Goal: Task Accomplishment & Management: Complete application form

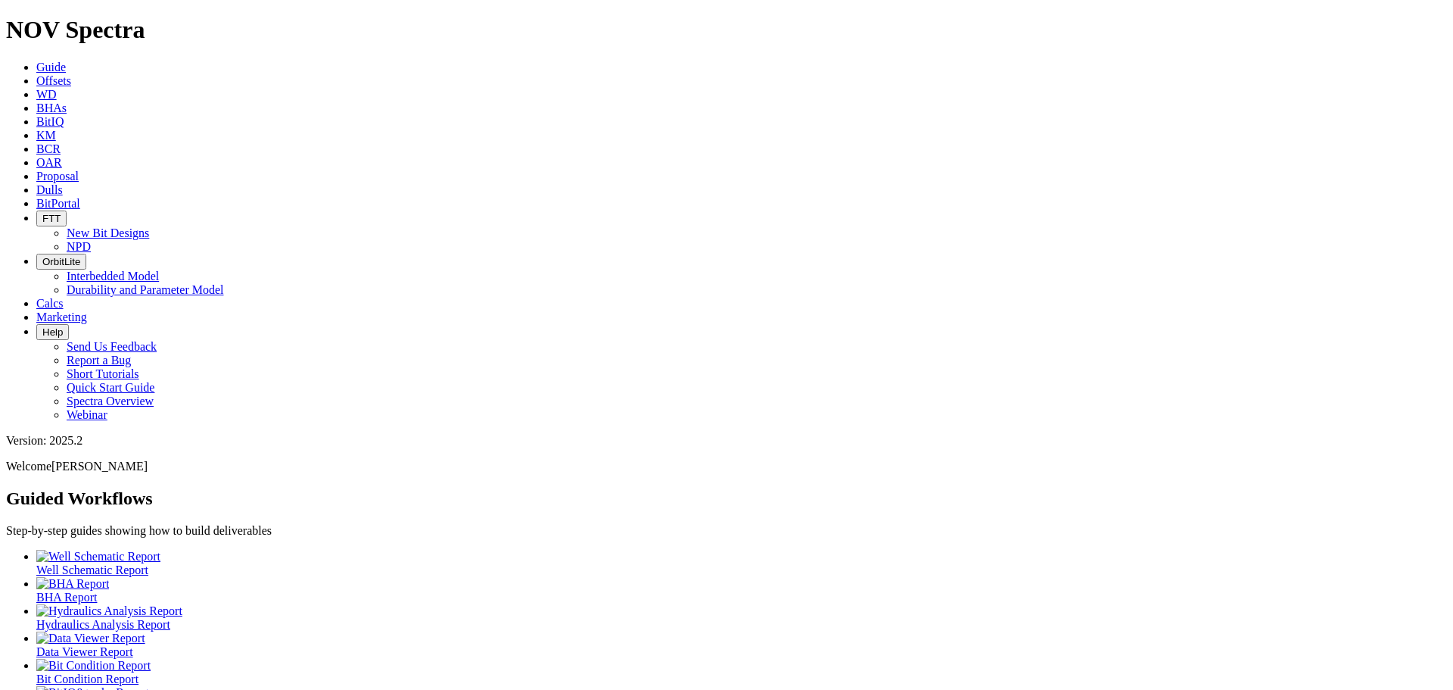
click at [36, 74] on icon at bounding box center [36, 80] width 0 height 13
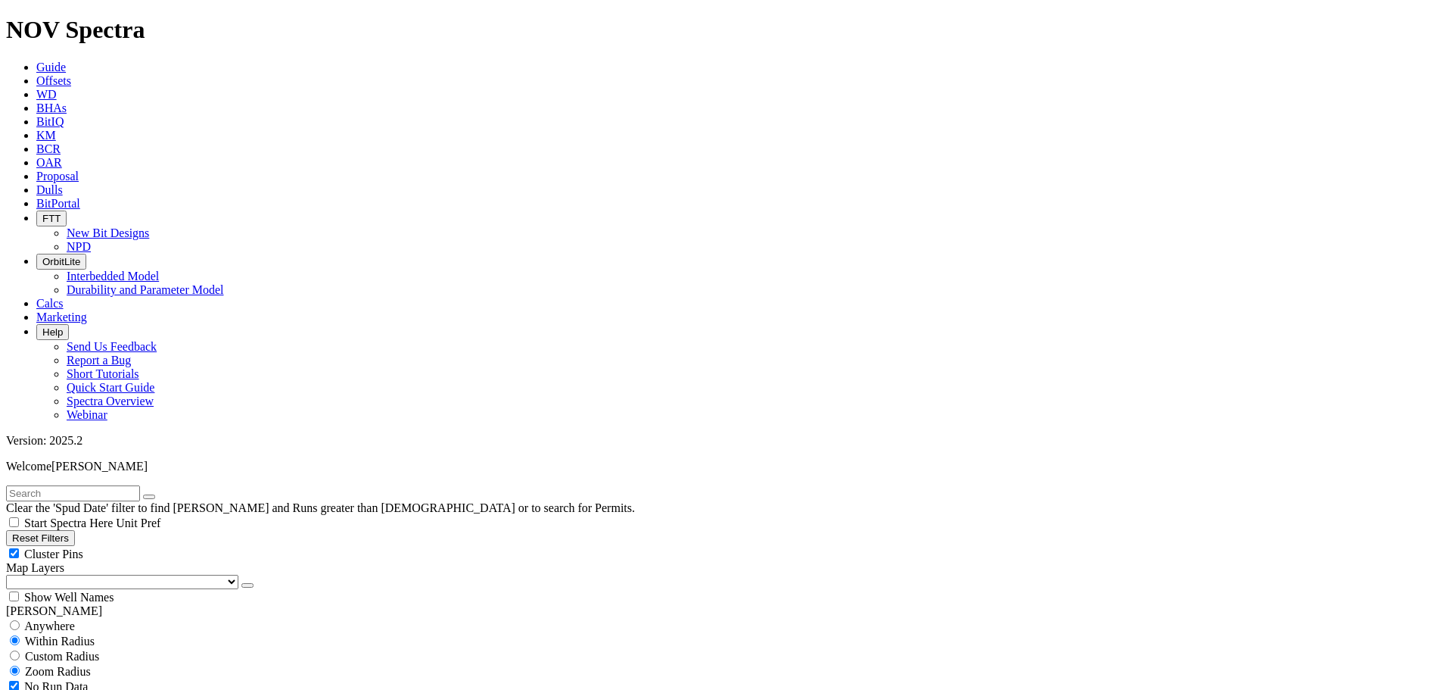
click at [57, 88] on link "WD" at bounding box center [46, 94] width 20 height 13
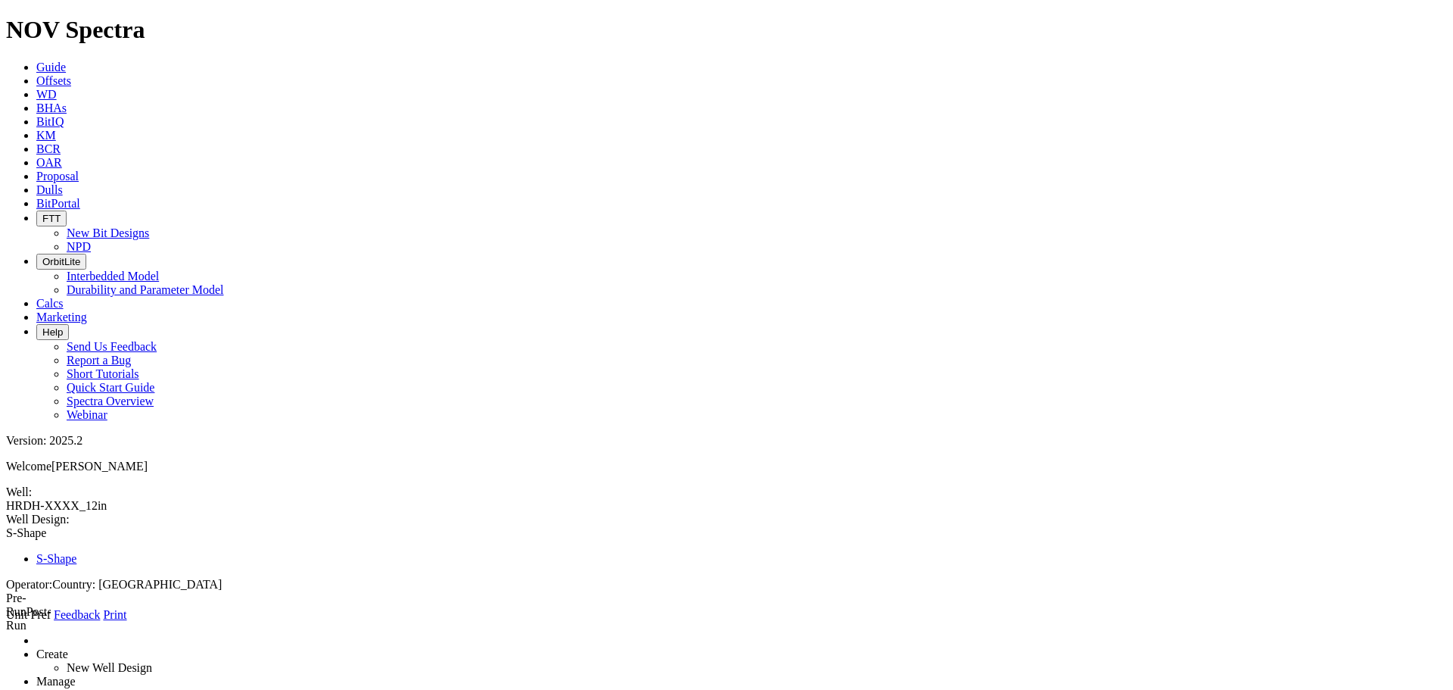
type input "2830"
type input "3155"
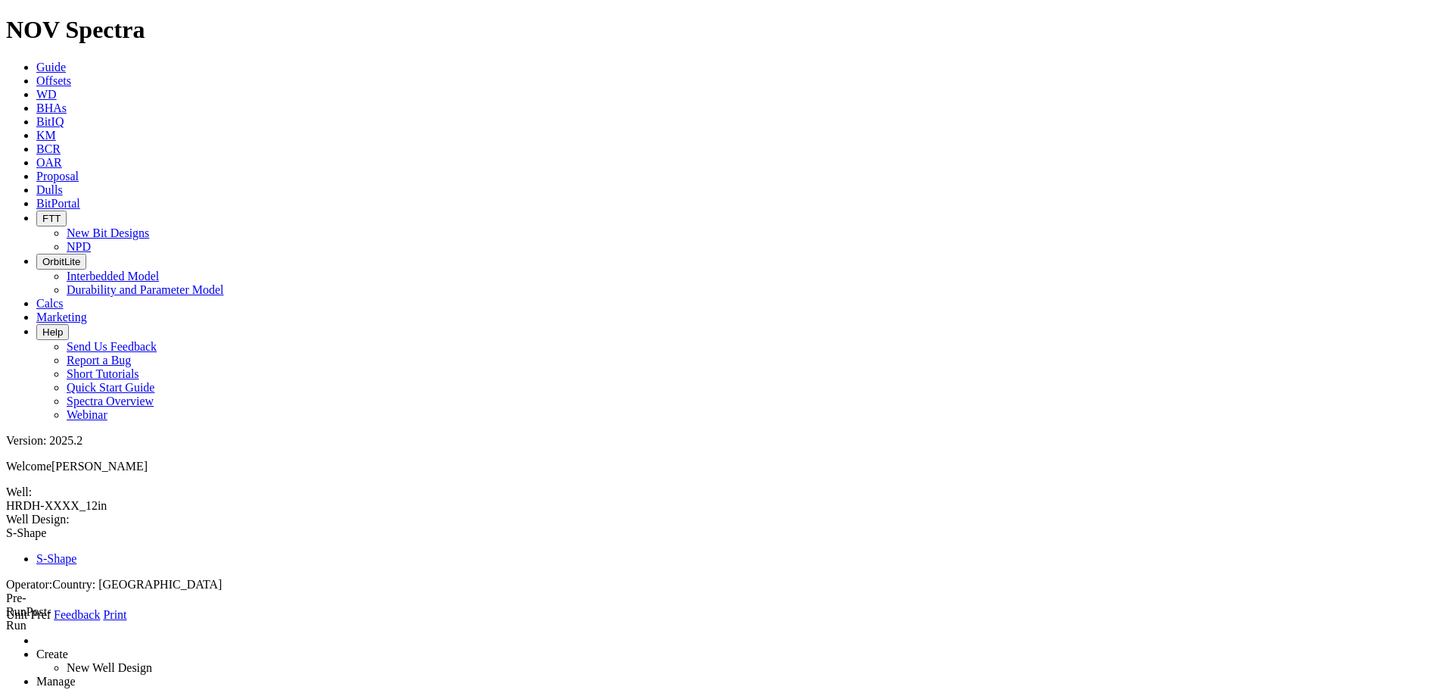
type input "SHUB"
type input "3970"
type input "4210"
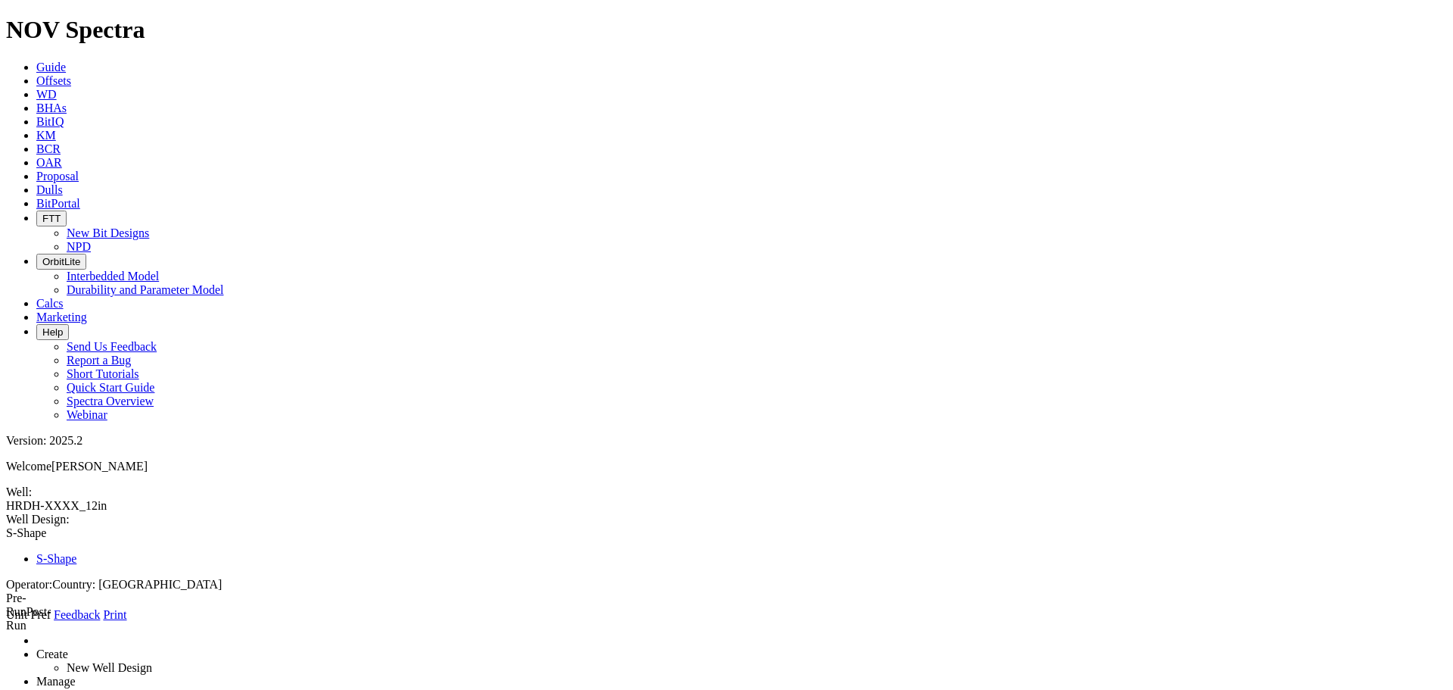
type input "5395"
drag, startPoint x: 1159, startPoint y: 109, endPoint x: 1135, endPoint y: 122, distance: 27.4
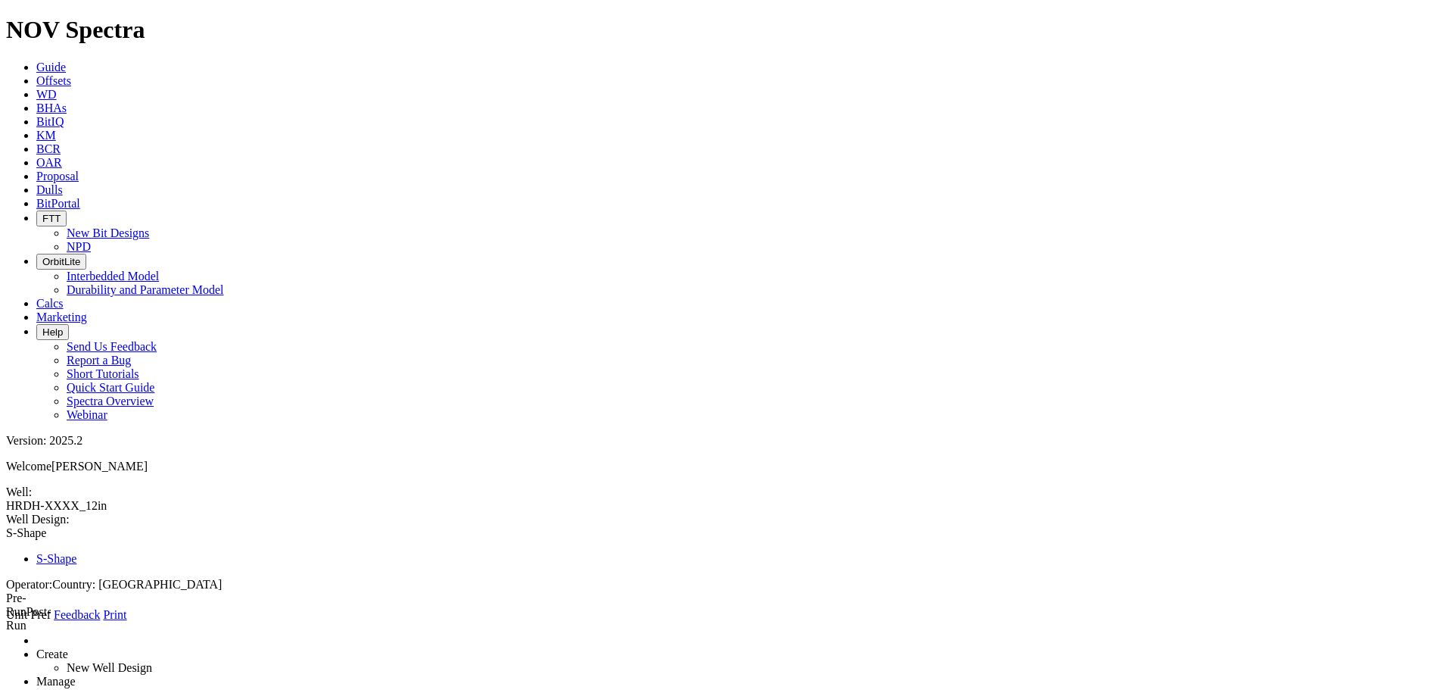
type input "SULY"
type input "5990"
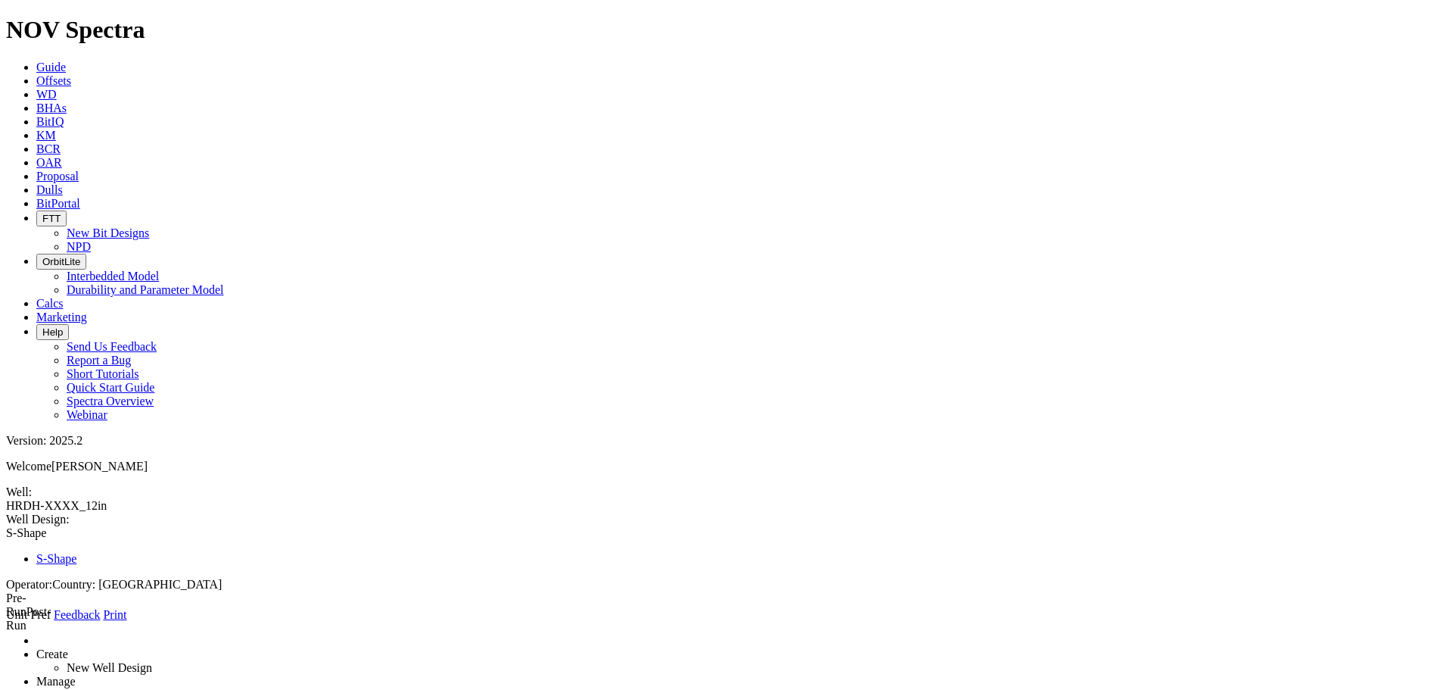
type input "6600"
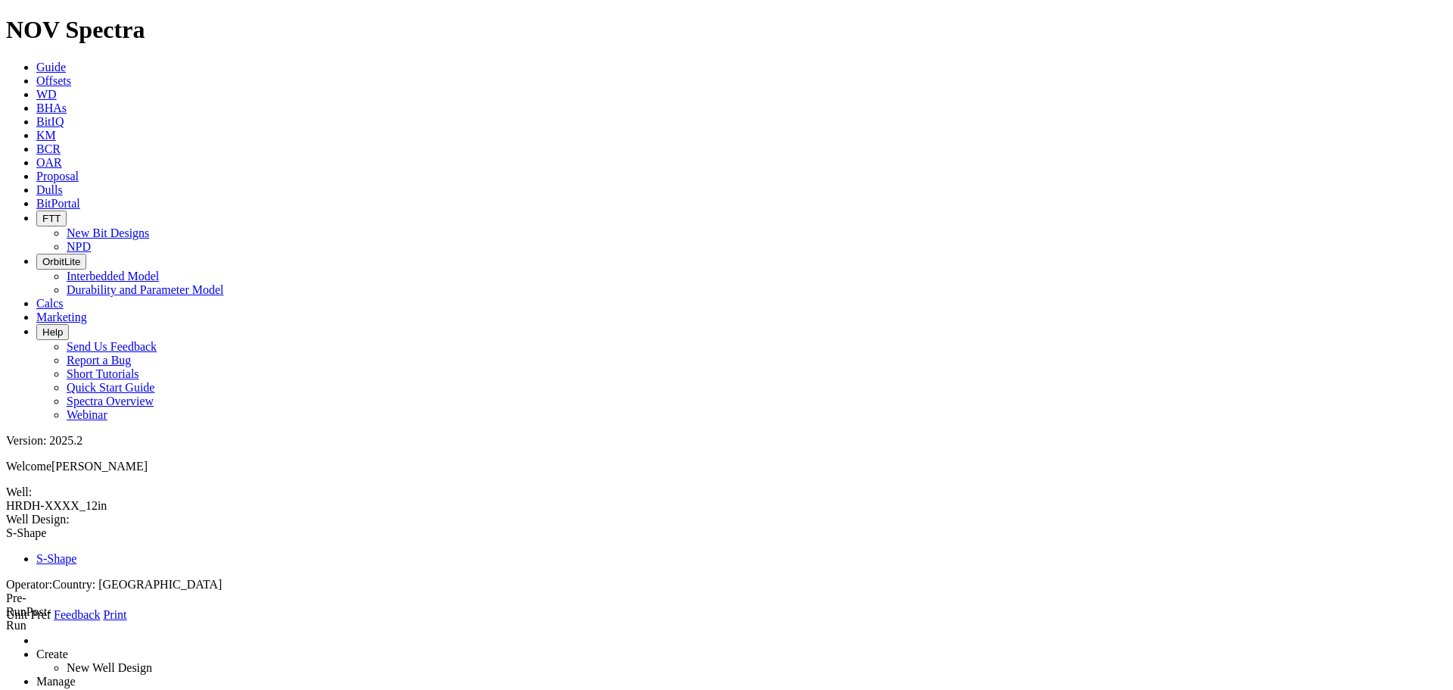
type input "6602"
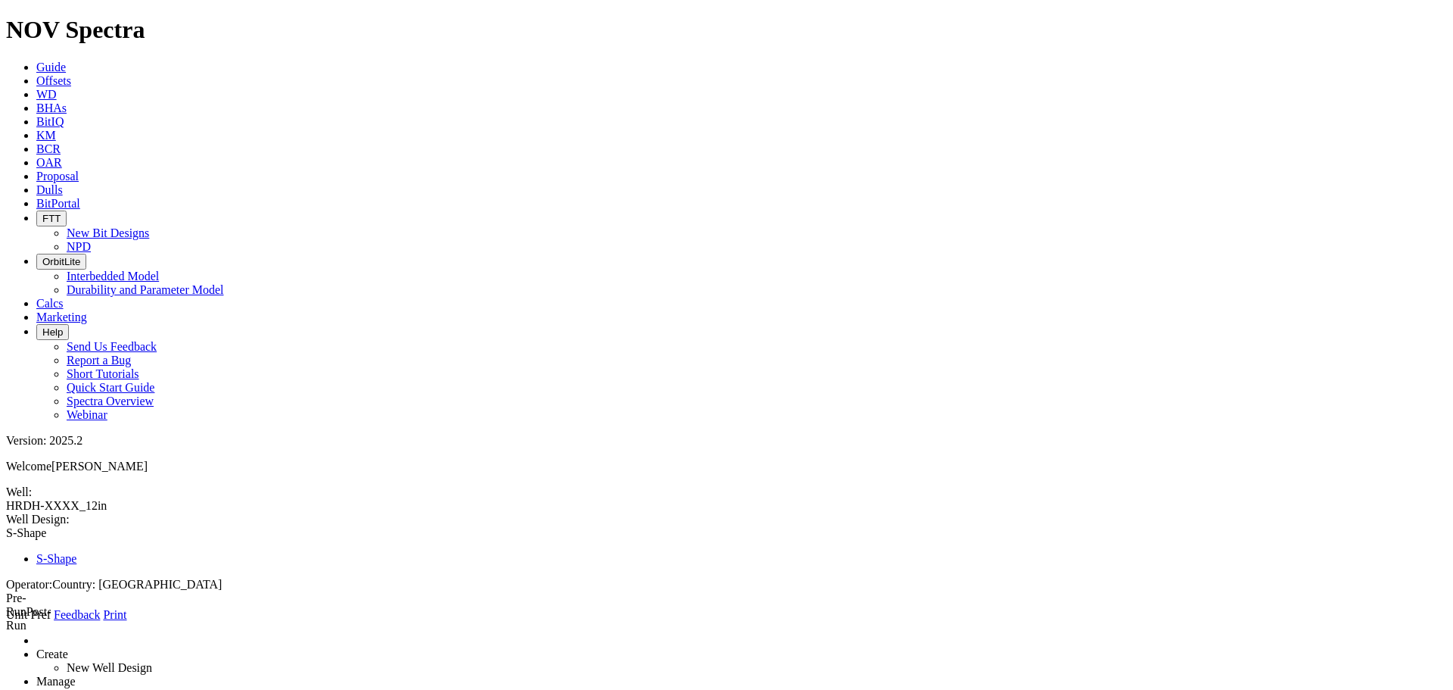
type input "6603"
type input "6605"
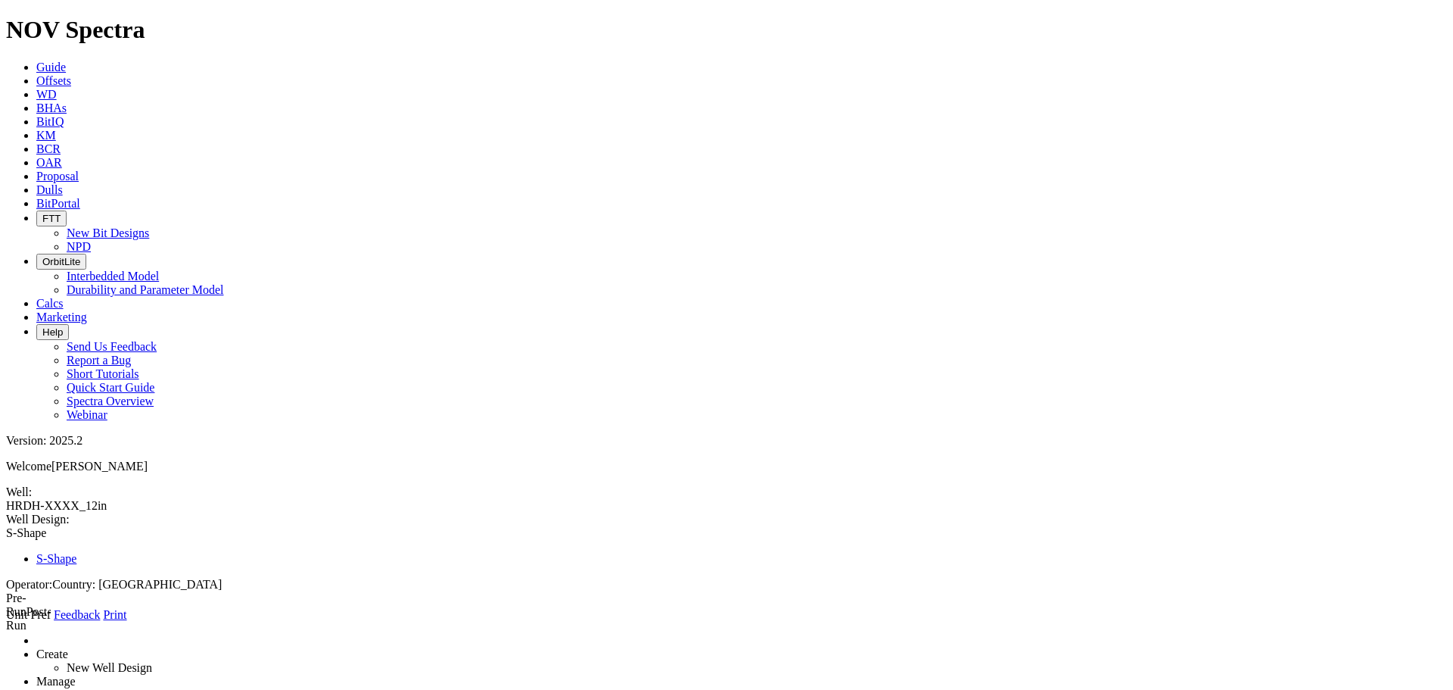
type input "ARAB"
type input "7050"
type input "7160"
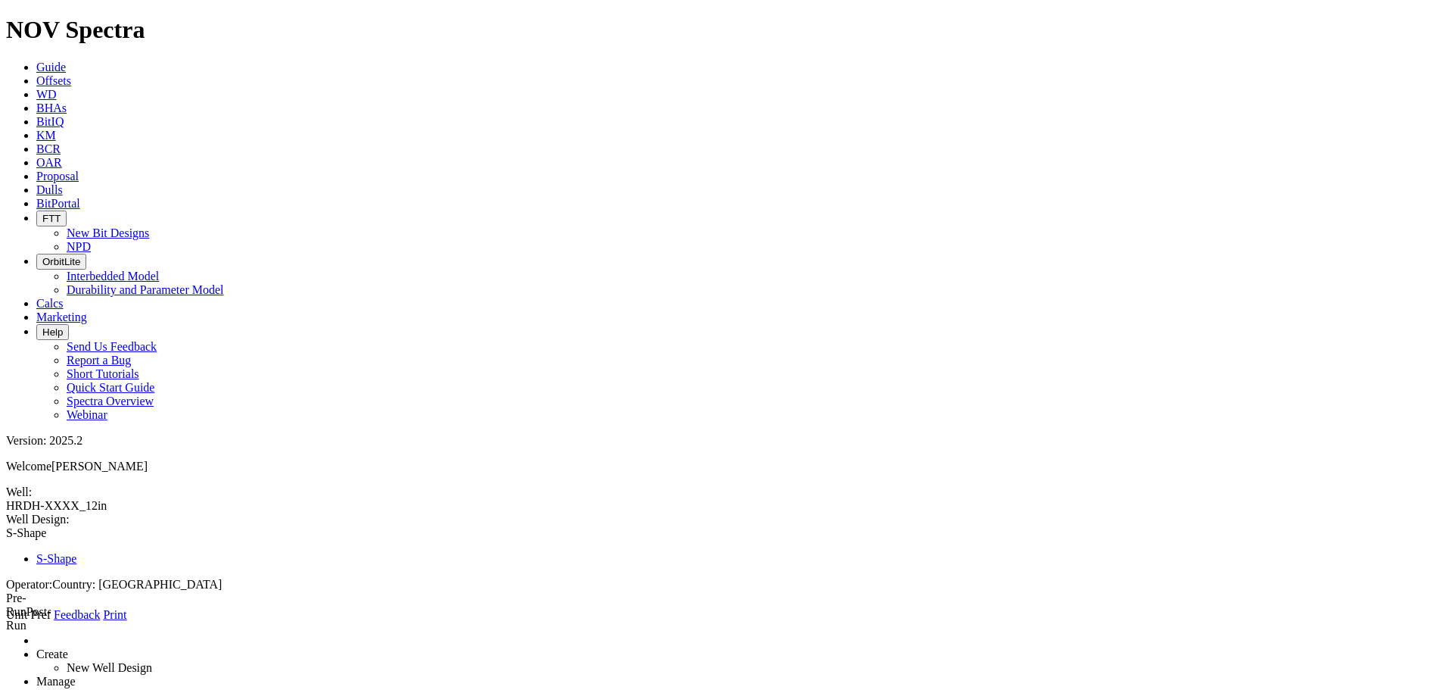
type input "7360"
type input "ABDR"
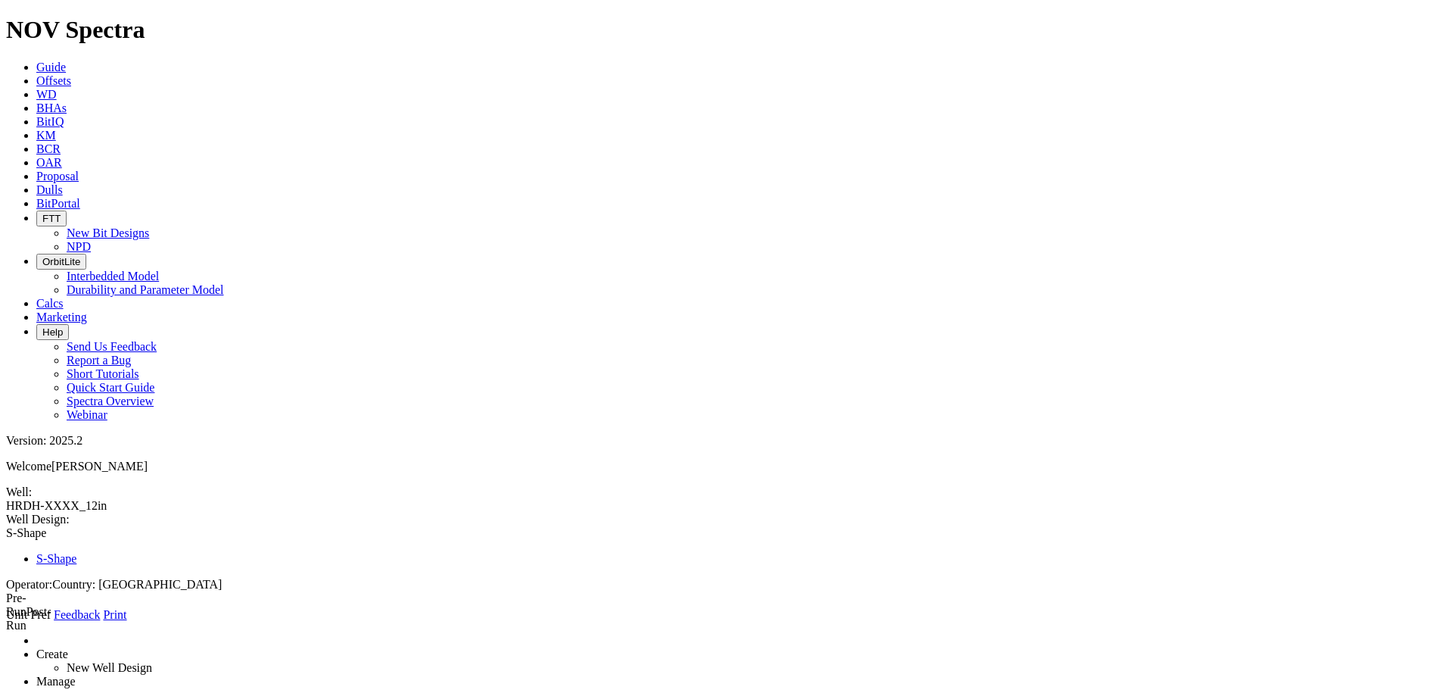
type input "7585"
type input "BADR"
type input "7800"
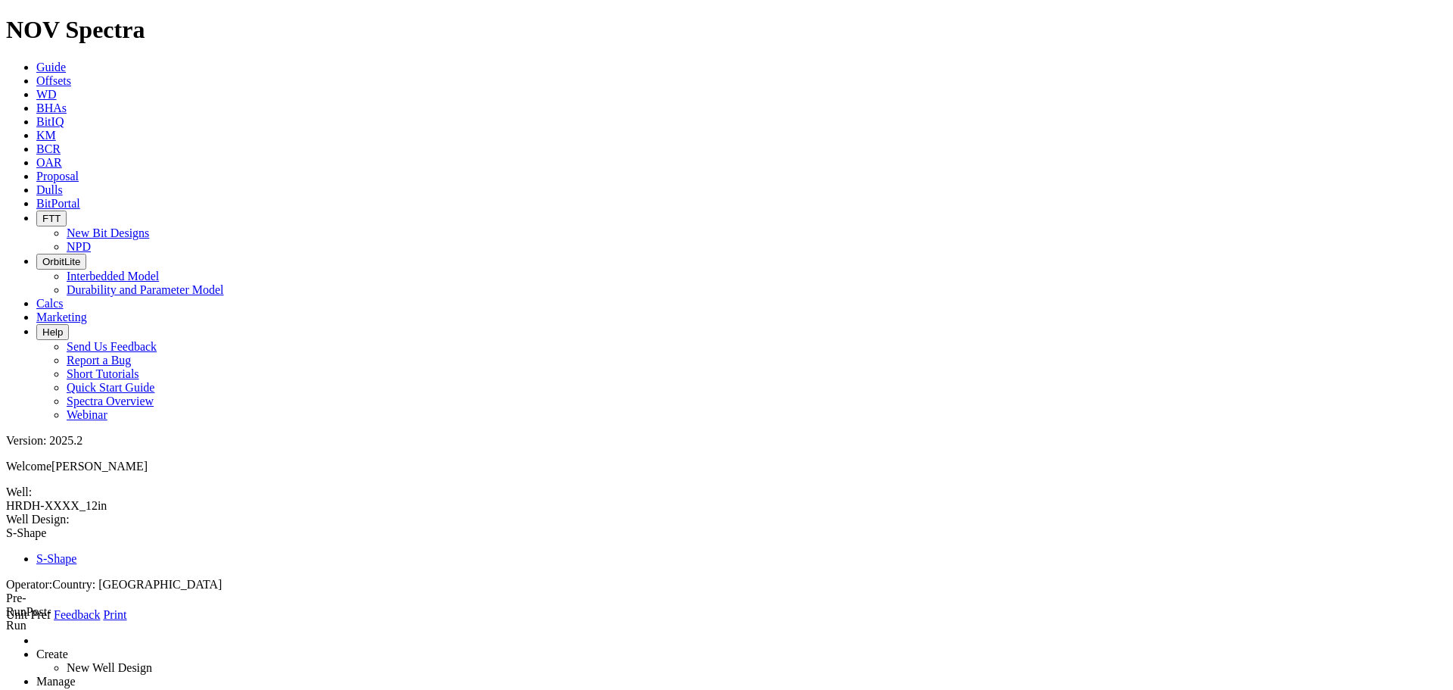
type input "ARAB"
type input "7050"
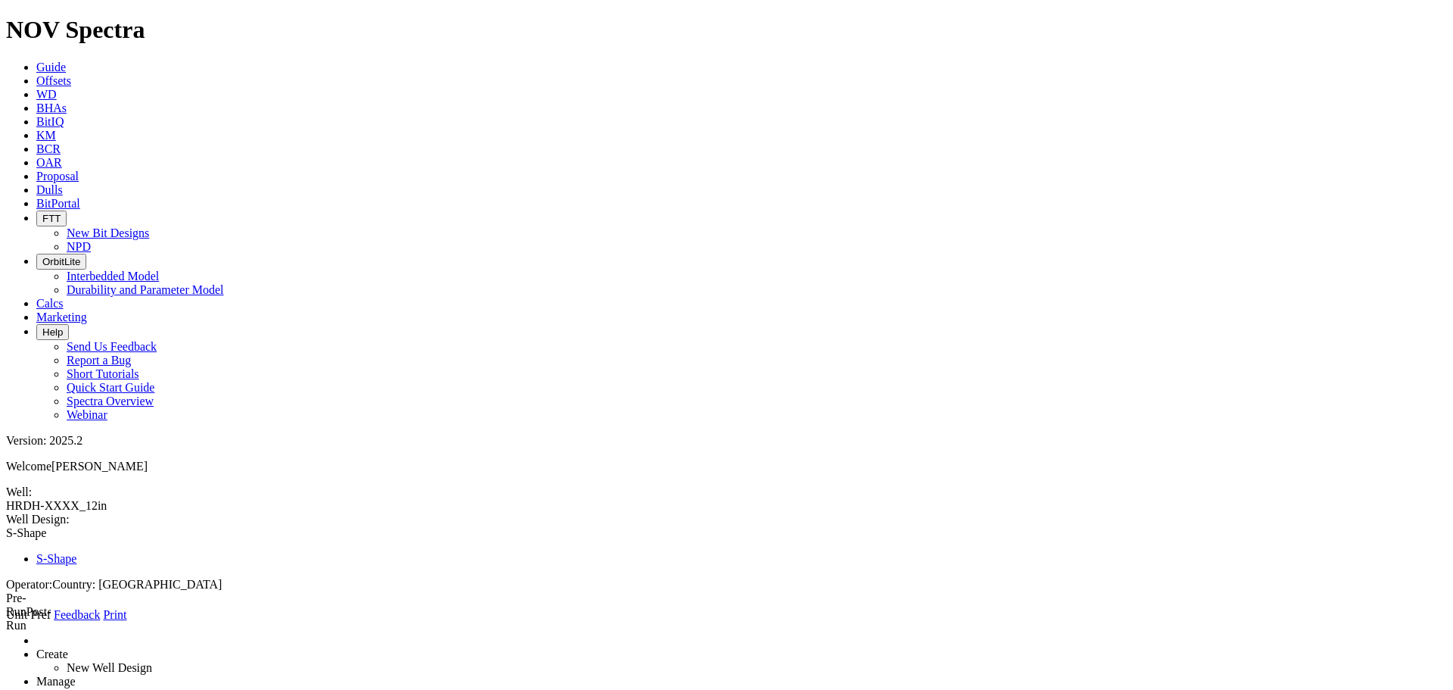
type input "8420"
type input "8710"
type input "9040"
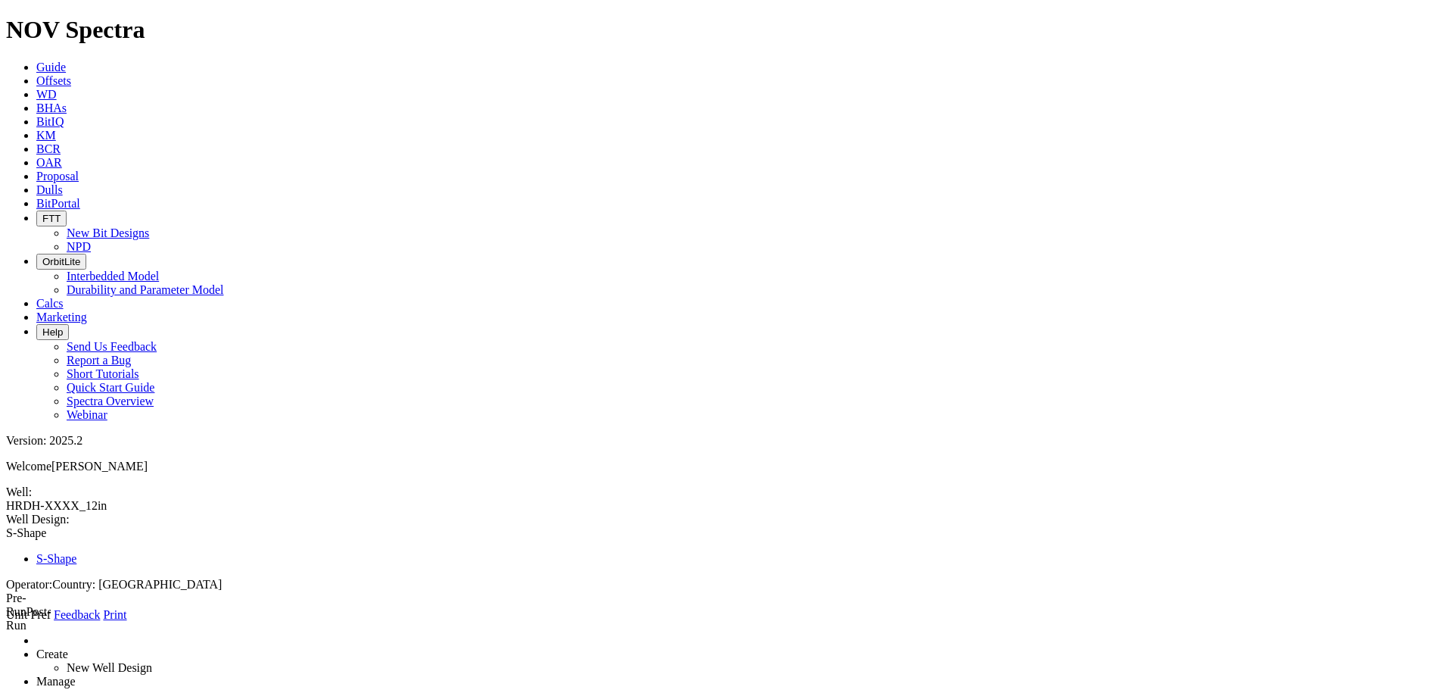
type input "9085"
type input "9205"
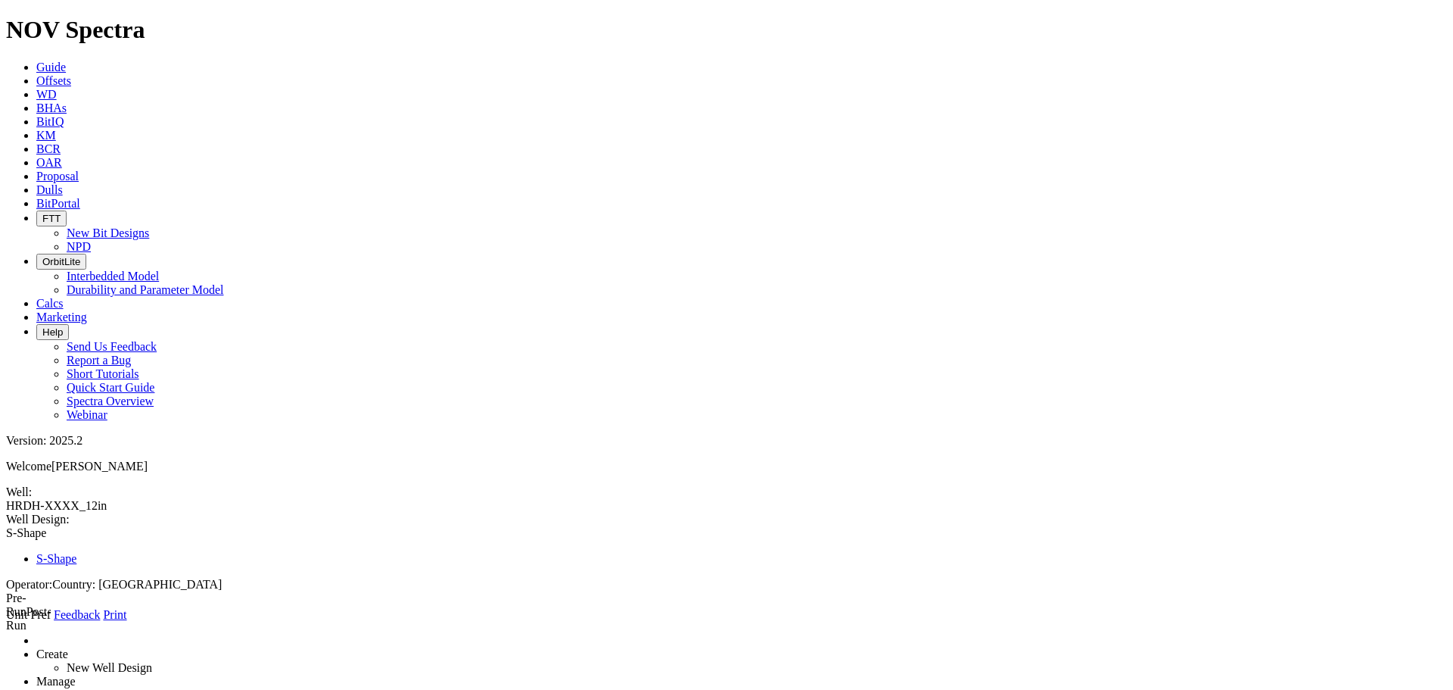
type input "9710"
type input "9810"
drag, startPoint x: 349, startPoint y: 615, endPoint x: 376, endPoint y: 628, distance: 30.1
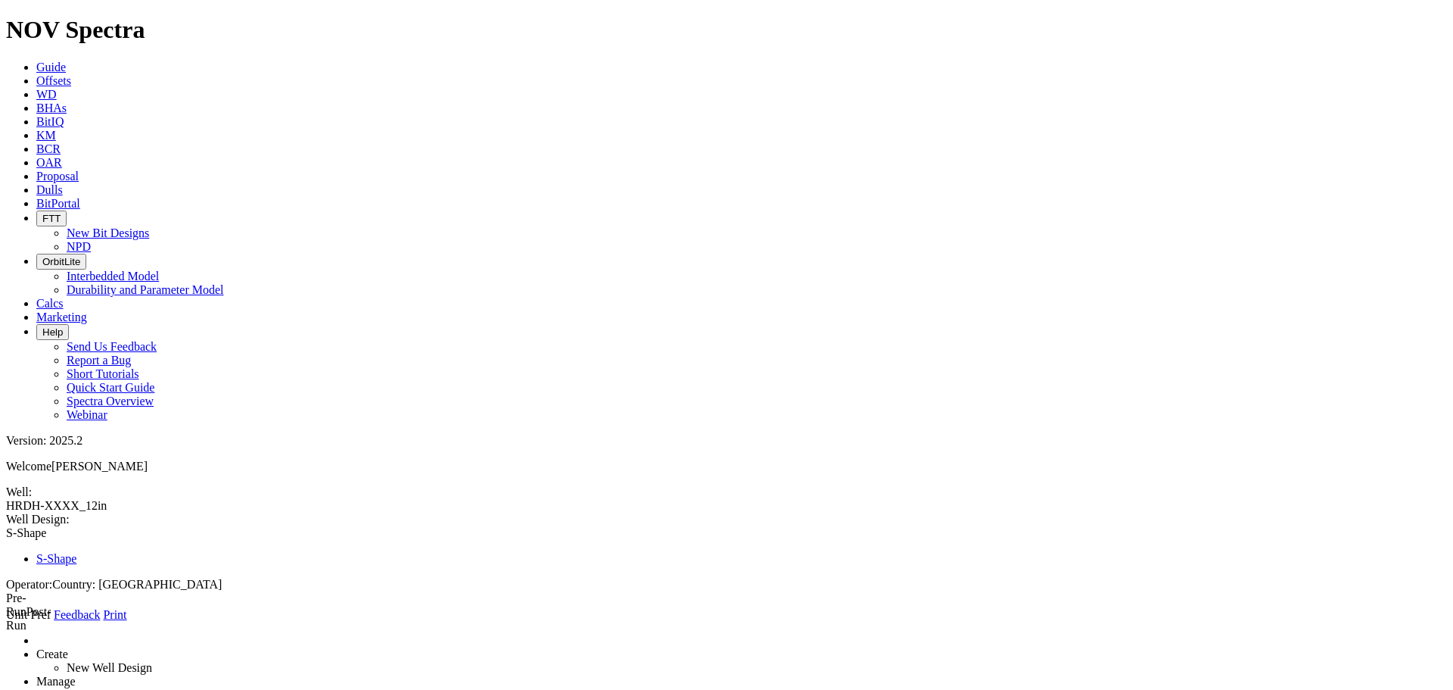
type input "9870"
type input "9900"
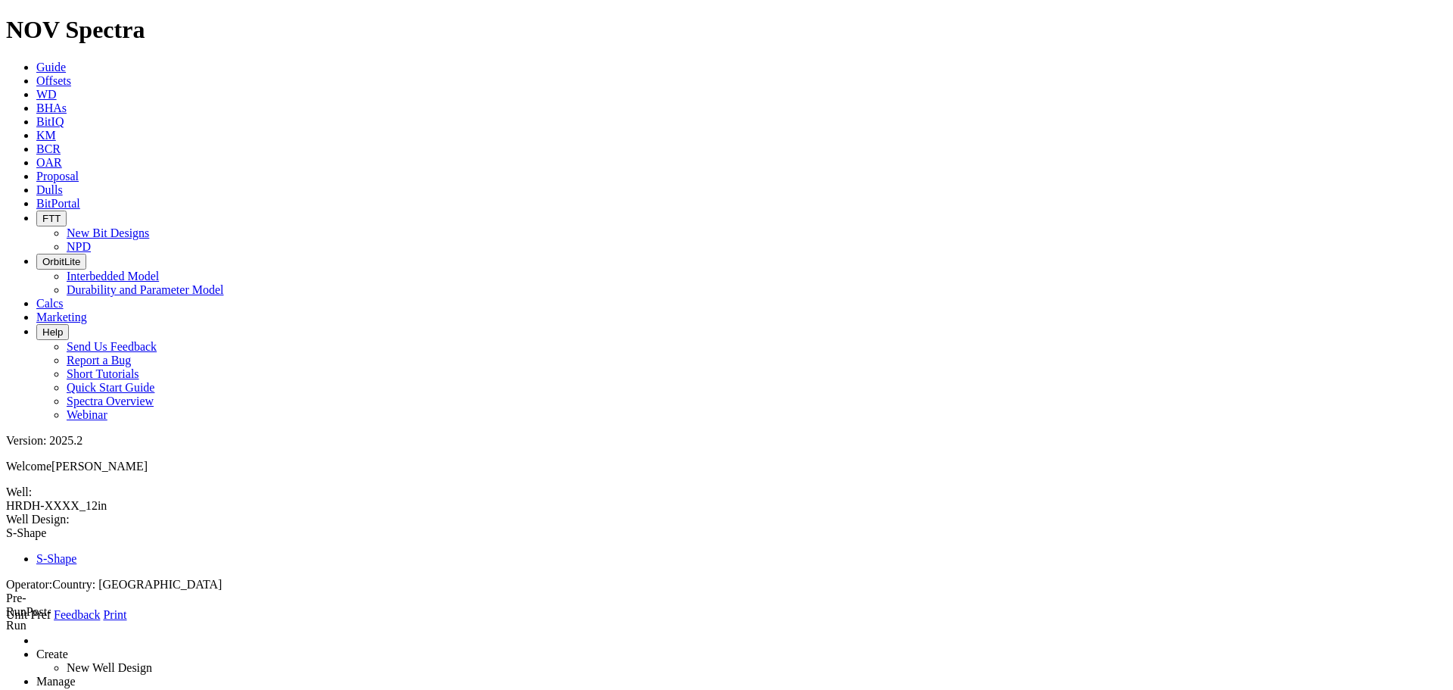
type input "5900"
type input "7267"
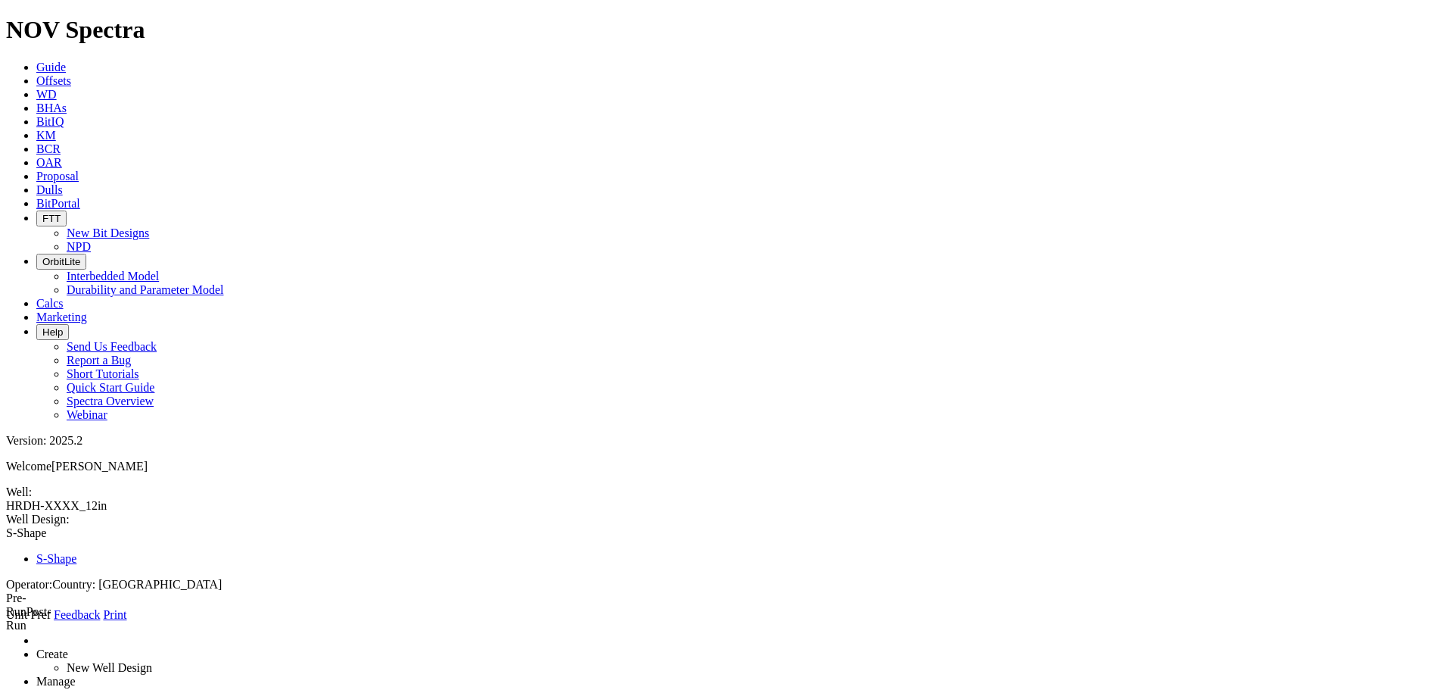
type input "8400"
type input "9910"
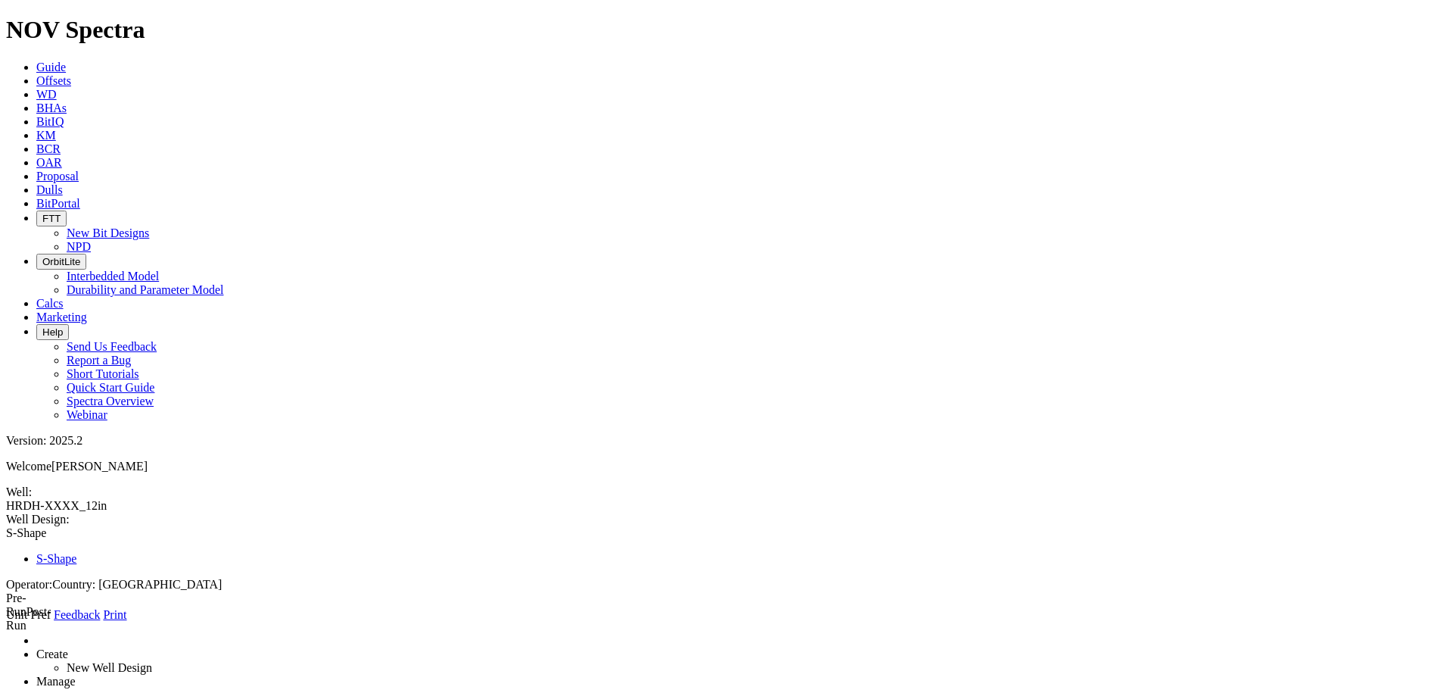
type input "10458"
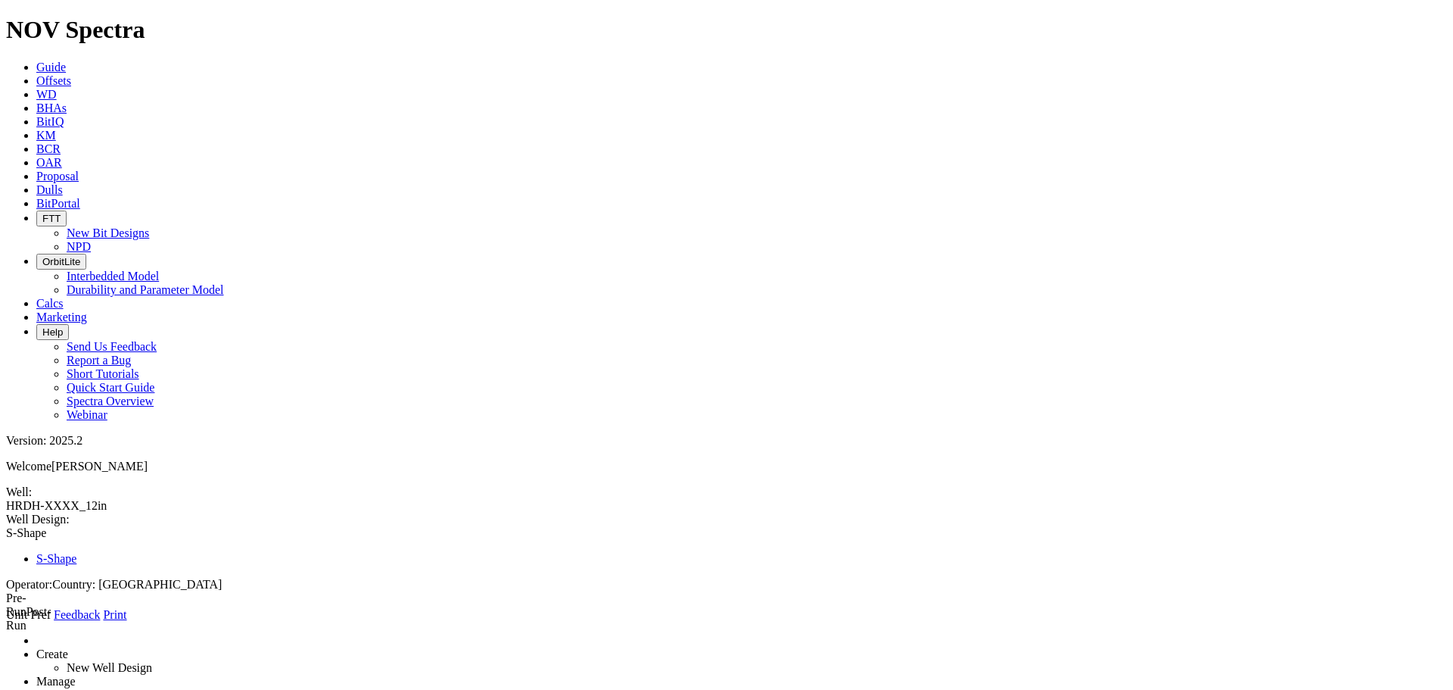
radio input "true"
type input "12"
type input "4500"
type input "9000"
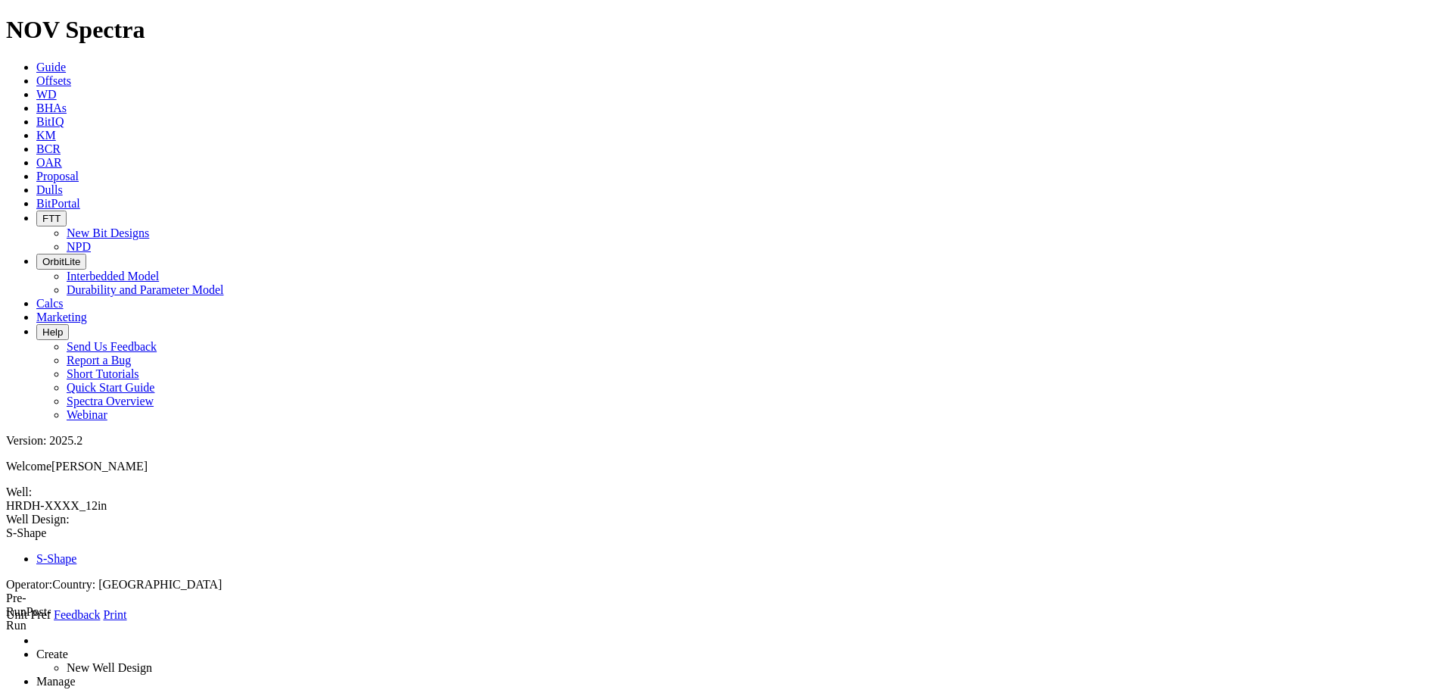
type input "0"
drag, startPoint x: 416, startPoint y: 310, endPoint x: 284, endPoint y: 308, distance: 132.5
type input "10458"
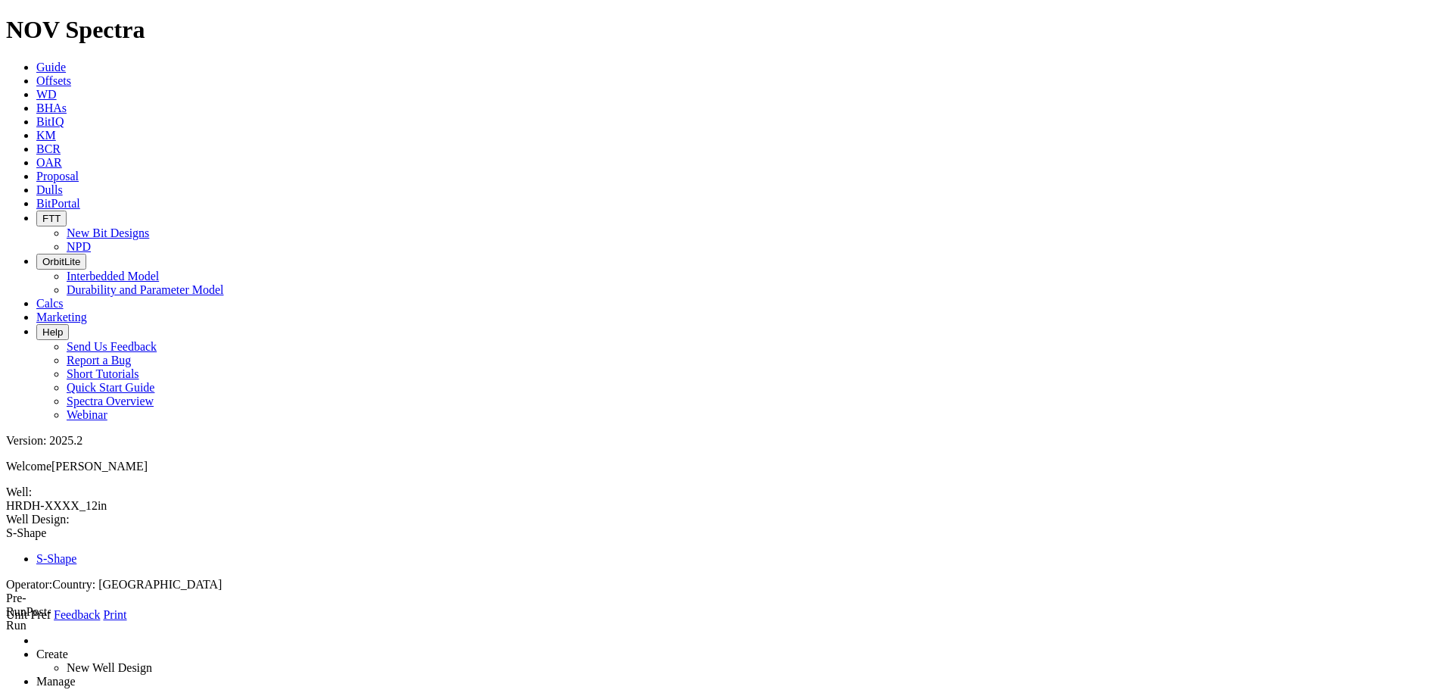
radio input "true"
type input "12"
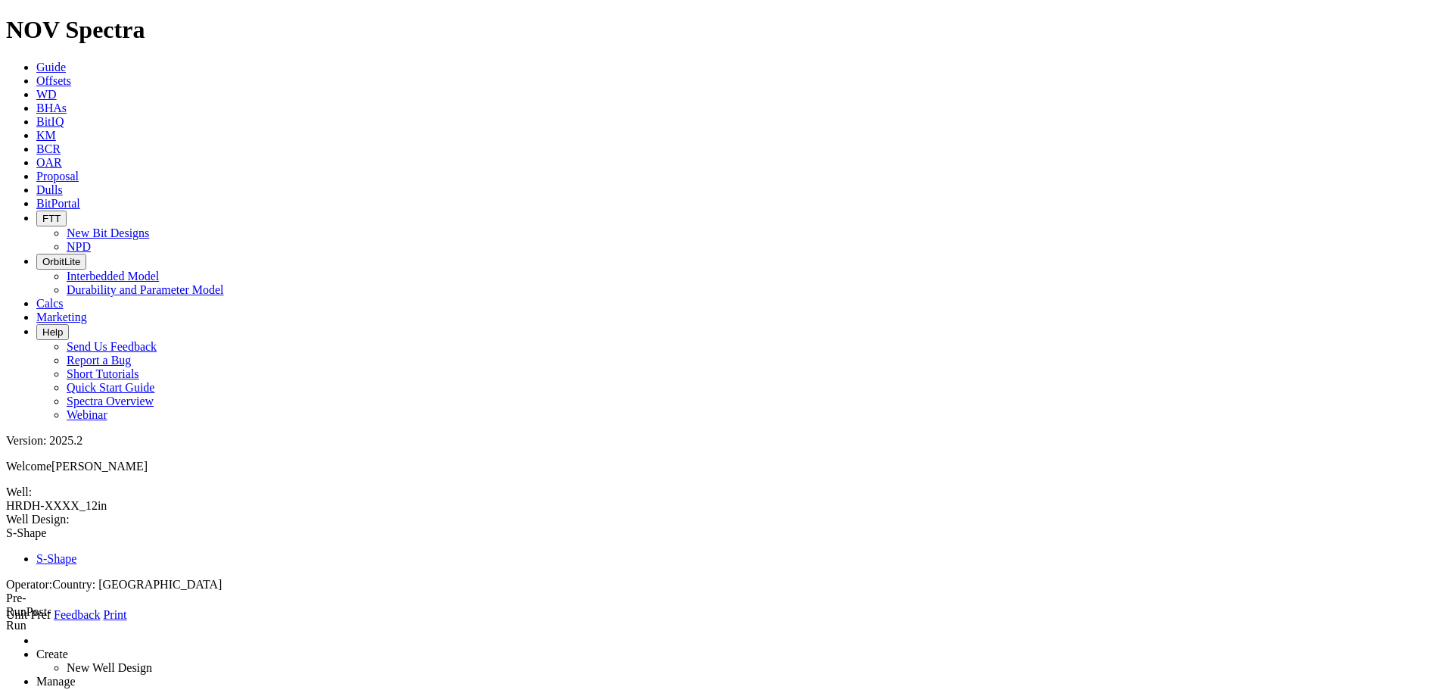
type input "4500"
type input "10458"
type input "0"
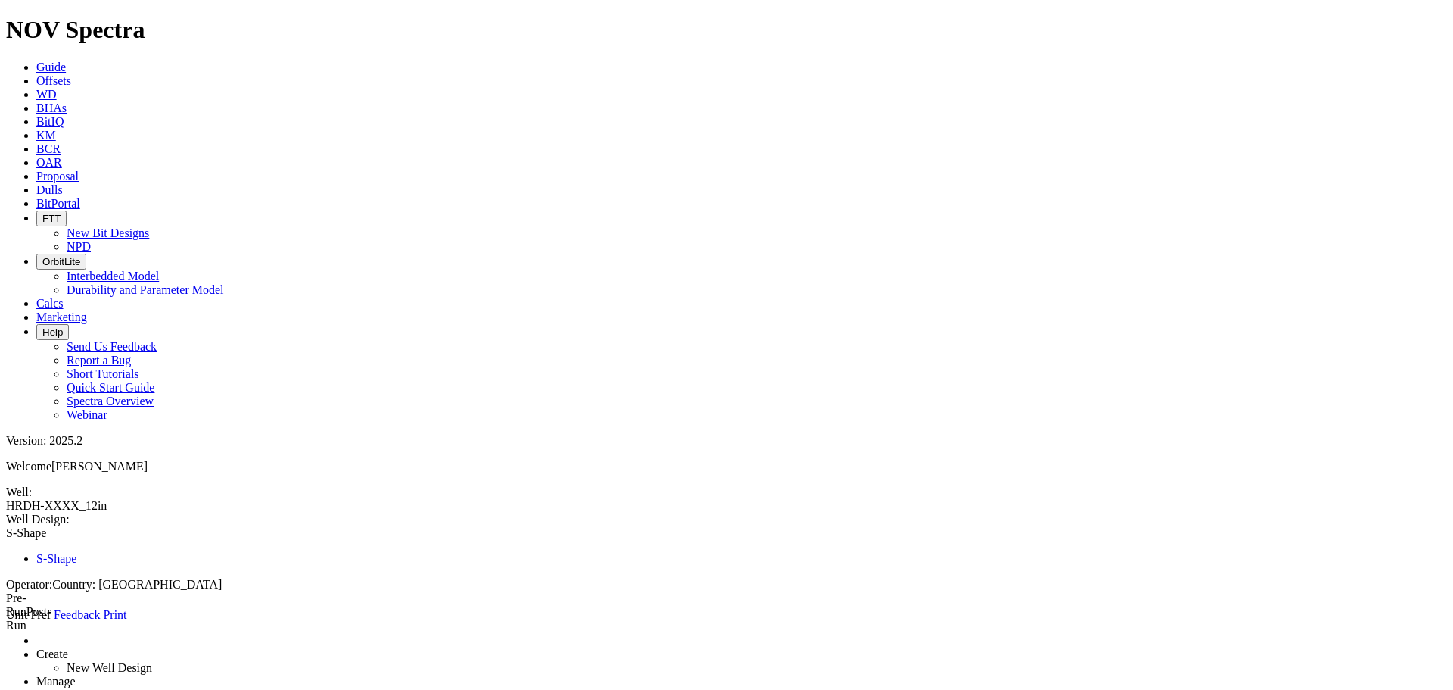
click at [6, 622] on link at bounding box center [6, 622] width 0 height 0
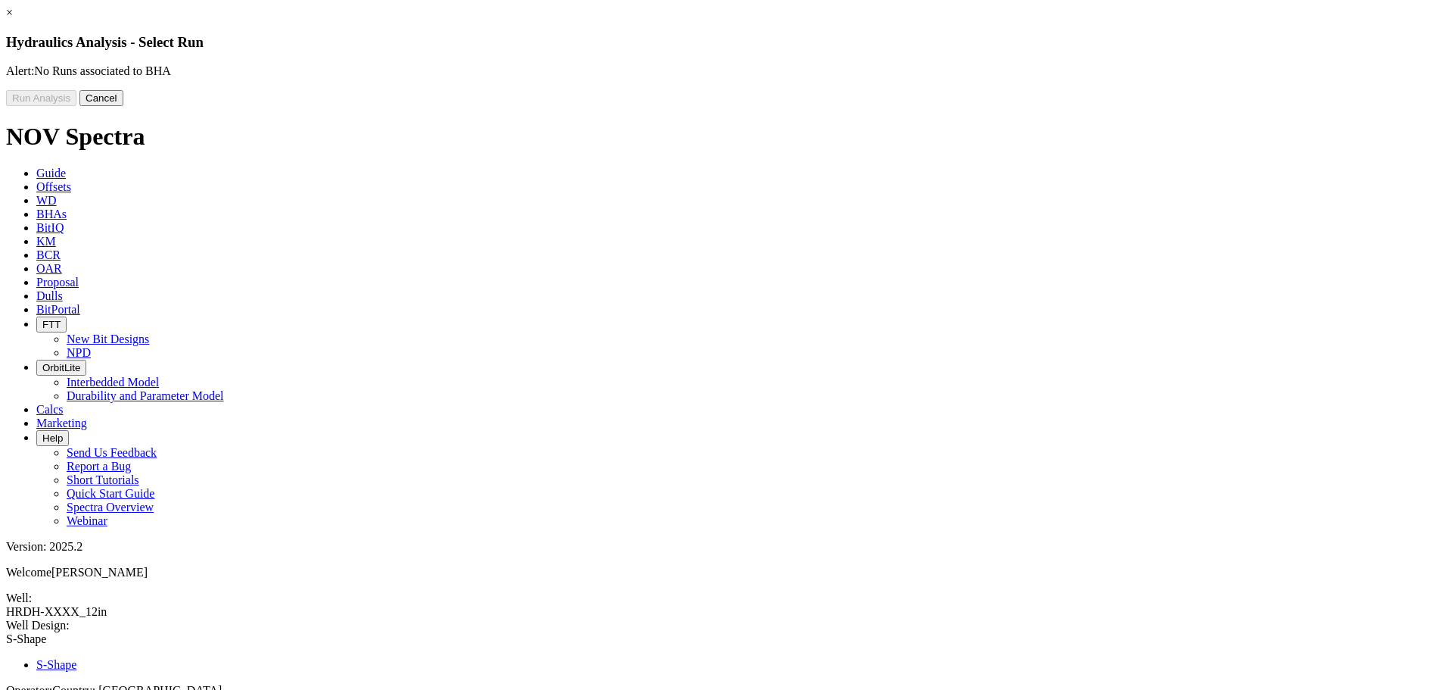
click at [13, 19] on link "×" at bounding box center [9, 12] width 7 height 13
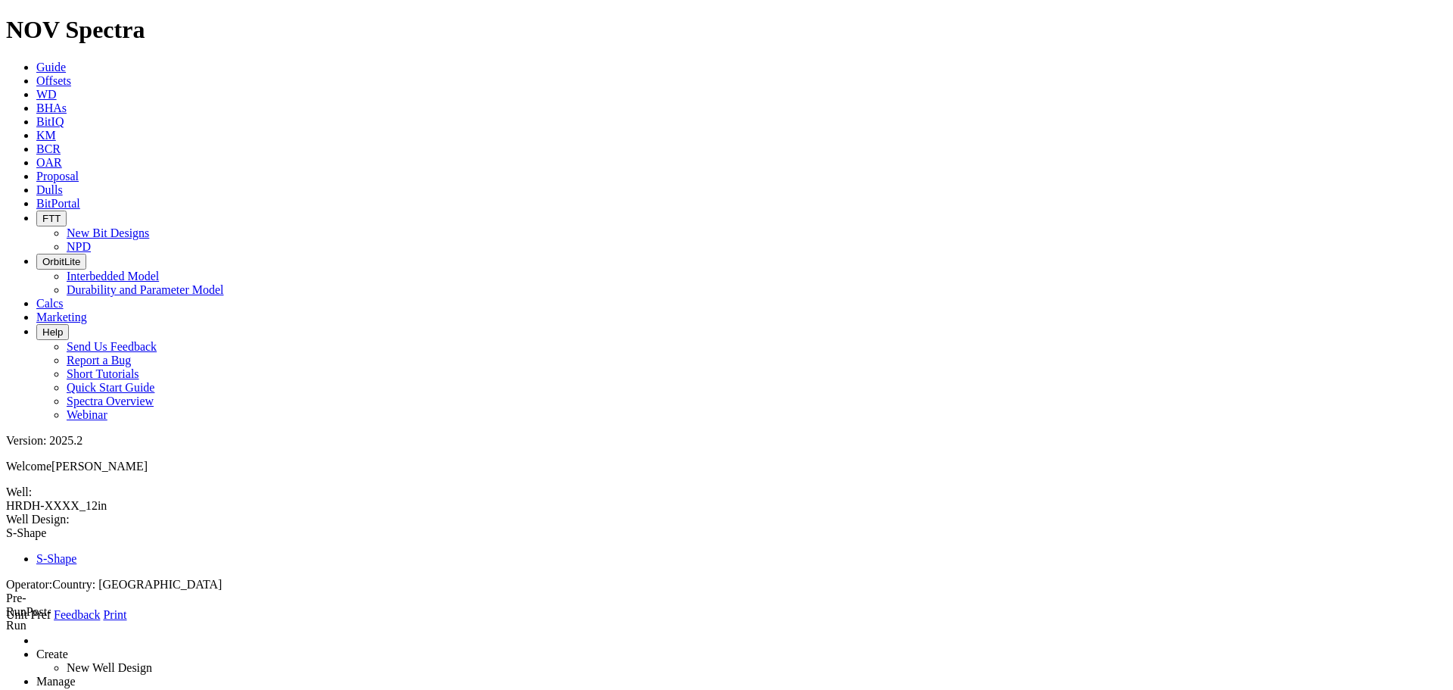
radio input "true"
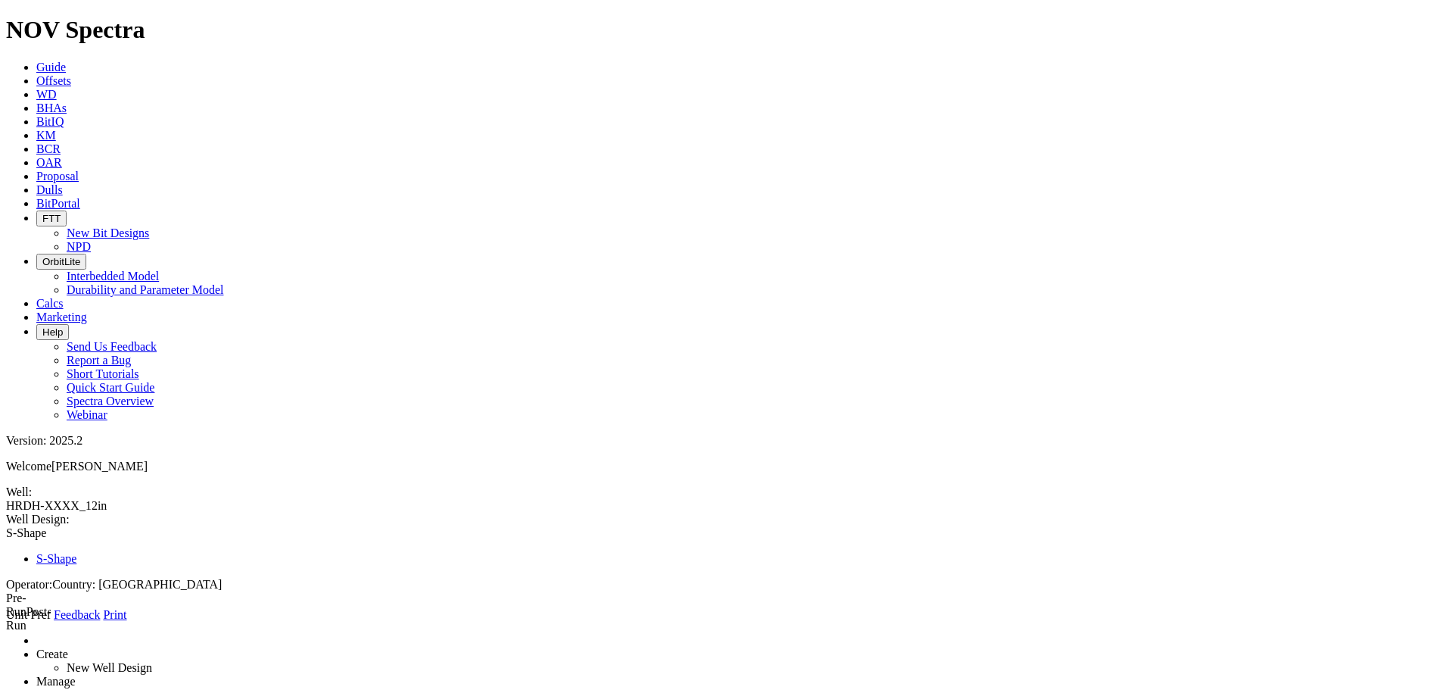
type input "12"
type input "4500"
type input "10458"
type input "0"
